Goal: Check status: Check status

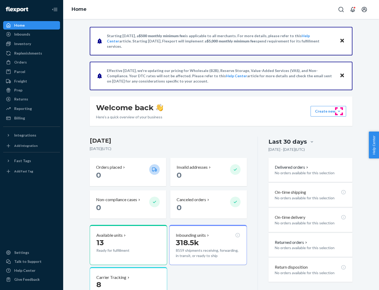
click at [339, 111] on button "Create new Create new inbound Create new order Create new product" at bounding box center [329, 111] width 36 height 11
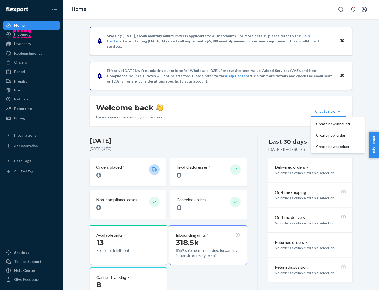
click at [22, 34] on div "Inbounds" at bounding box center [22, 34] width 16 height 5
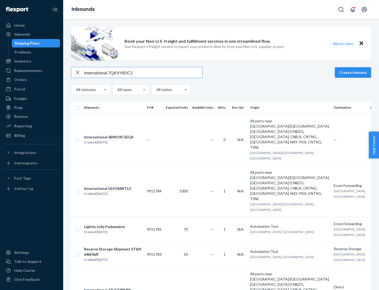
type input "International 7QKVYB5C29"
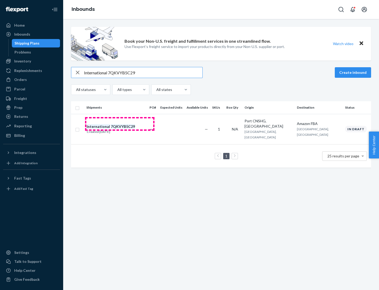
click at [120, 129] on div "Created [DATE]" at bounding box center [111, 131] width 48 height 5
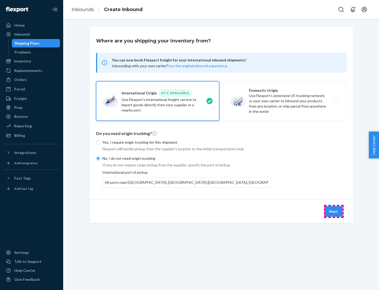
click at [334, 211] on button "Next" at bounding box center [334, 211] width 18 height 11
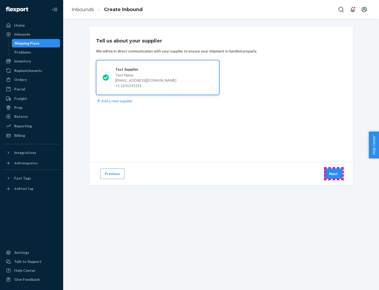
click at [334, 174] on button "Next" at bounding box center [334, 173] width 18 height 11
